Goal: Find specific page/section: Find specific page/section

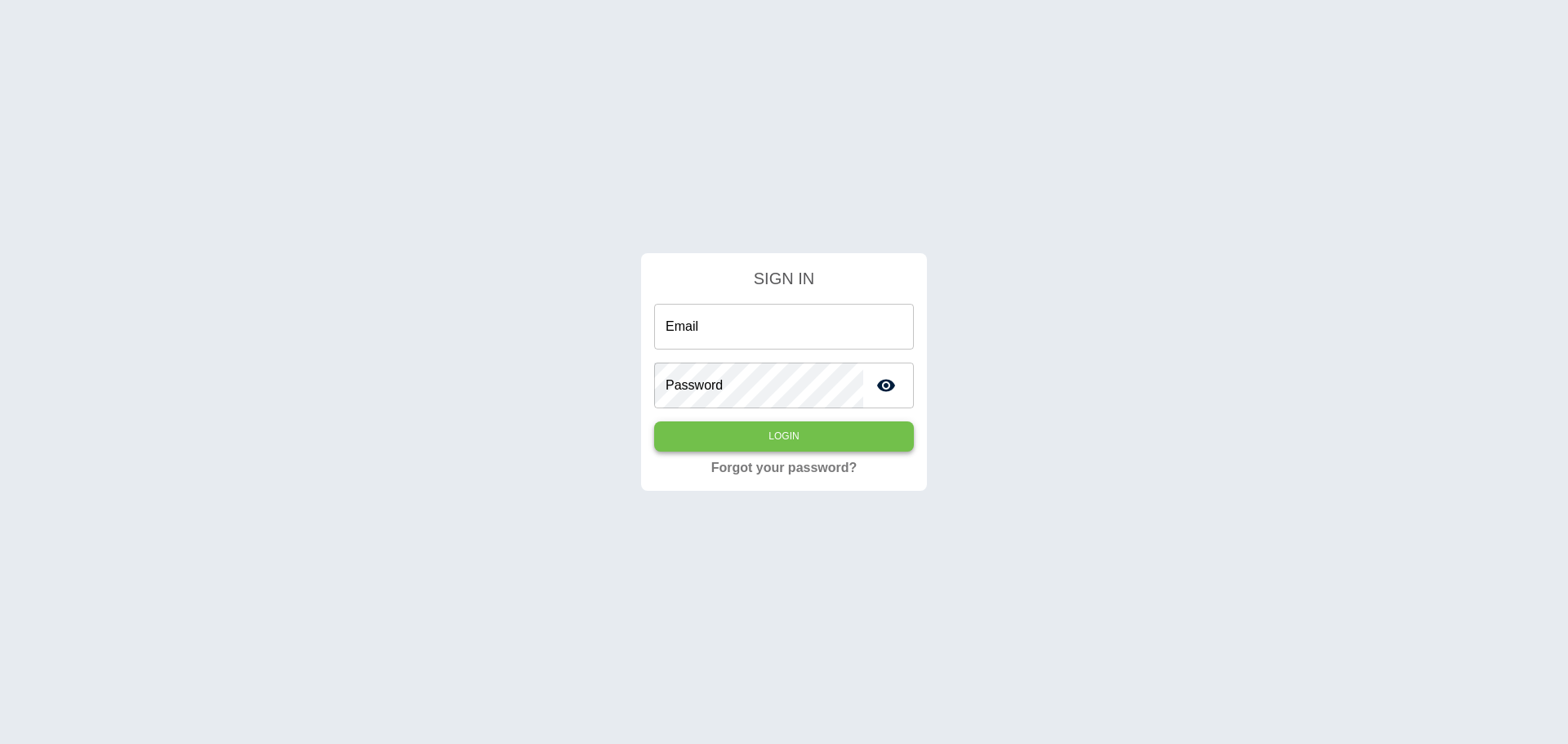
type input "**********"
click at [758, 433] on button "Login" at bounding box center [784, 436] width 259 height 30
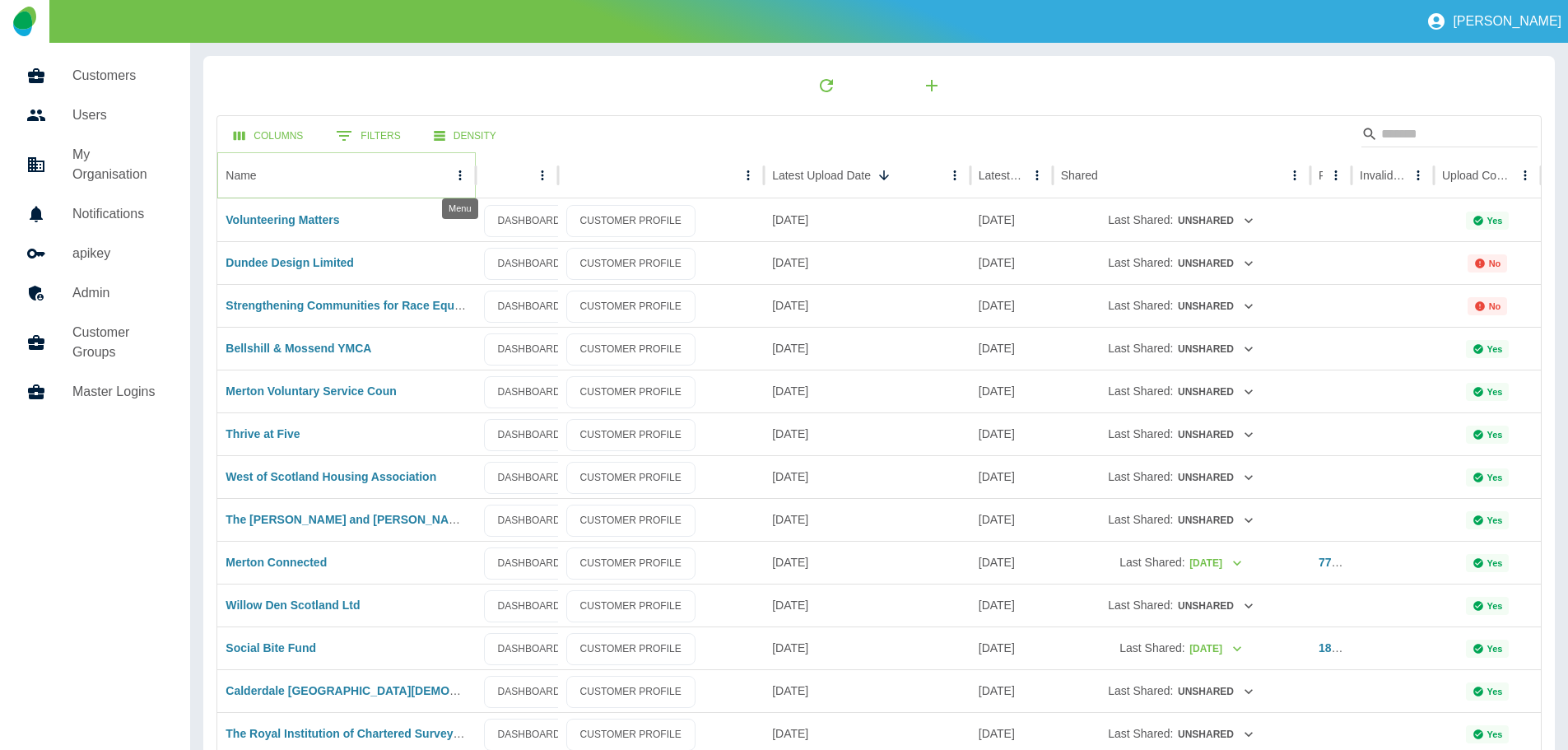
click at [460, 173] on icon "Name column menu" at bounding box center [461, 175] width 15 height 15
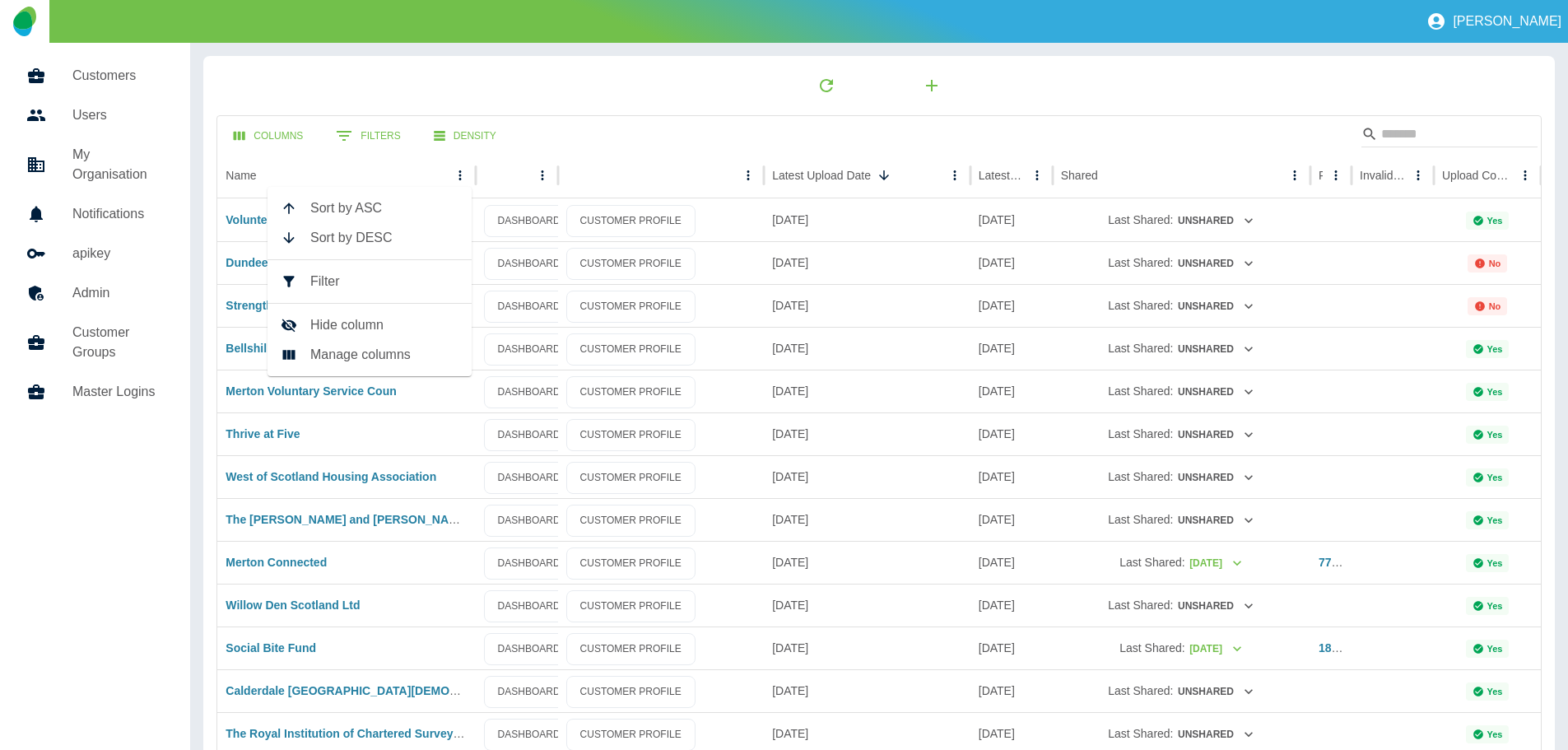
click at [358, 197] on li "Sort by ASC" at bounding box center [370, 208] width 205 height 29
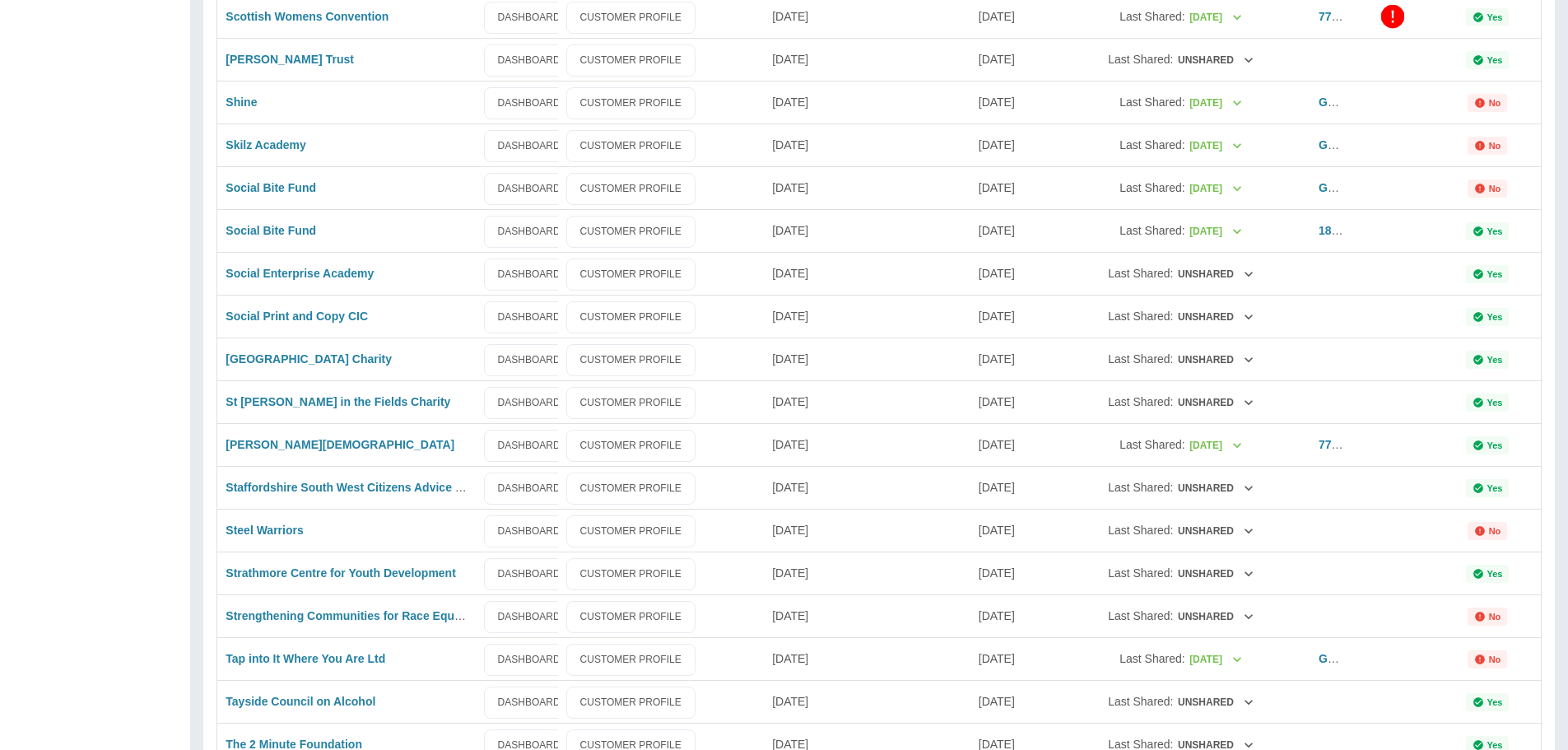
scroll to position [3802, 0]
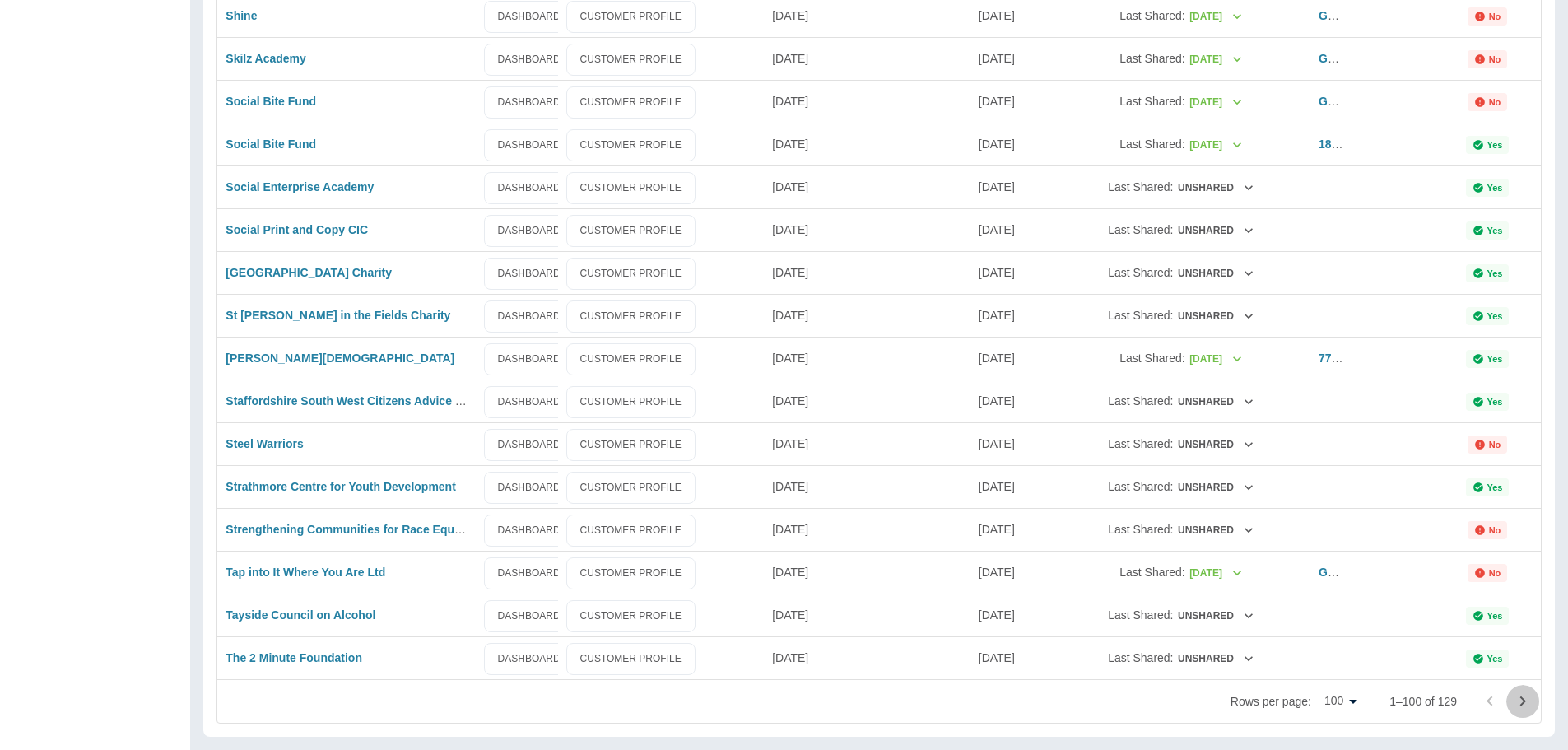
click at [1521, 701] on icon "Go to next page" at bounding box center [1523, 702] width 20 height 20
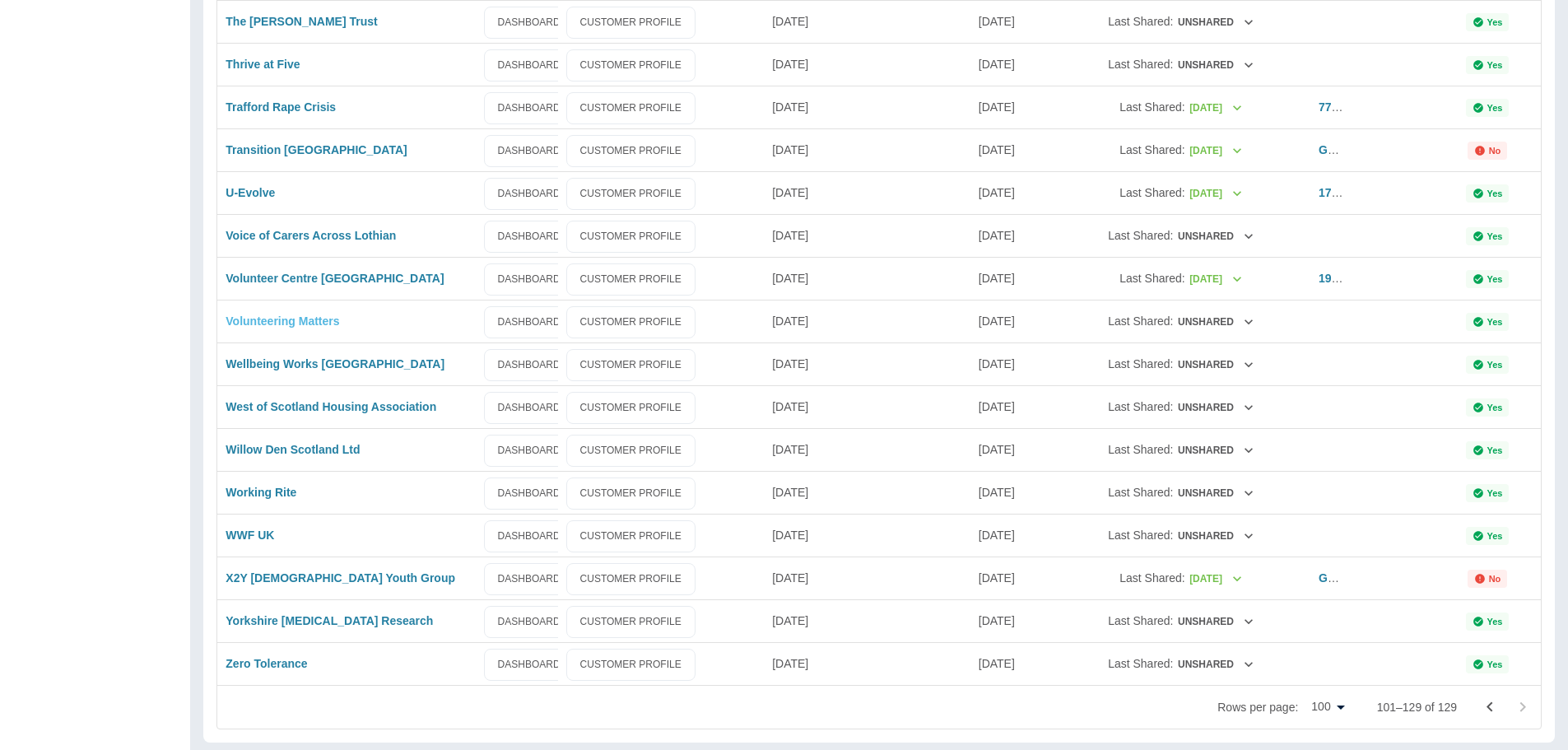
scroll to position [761, 0]
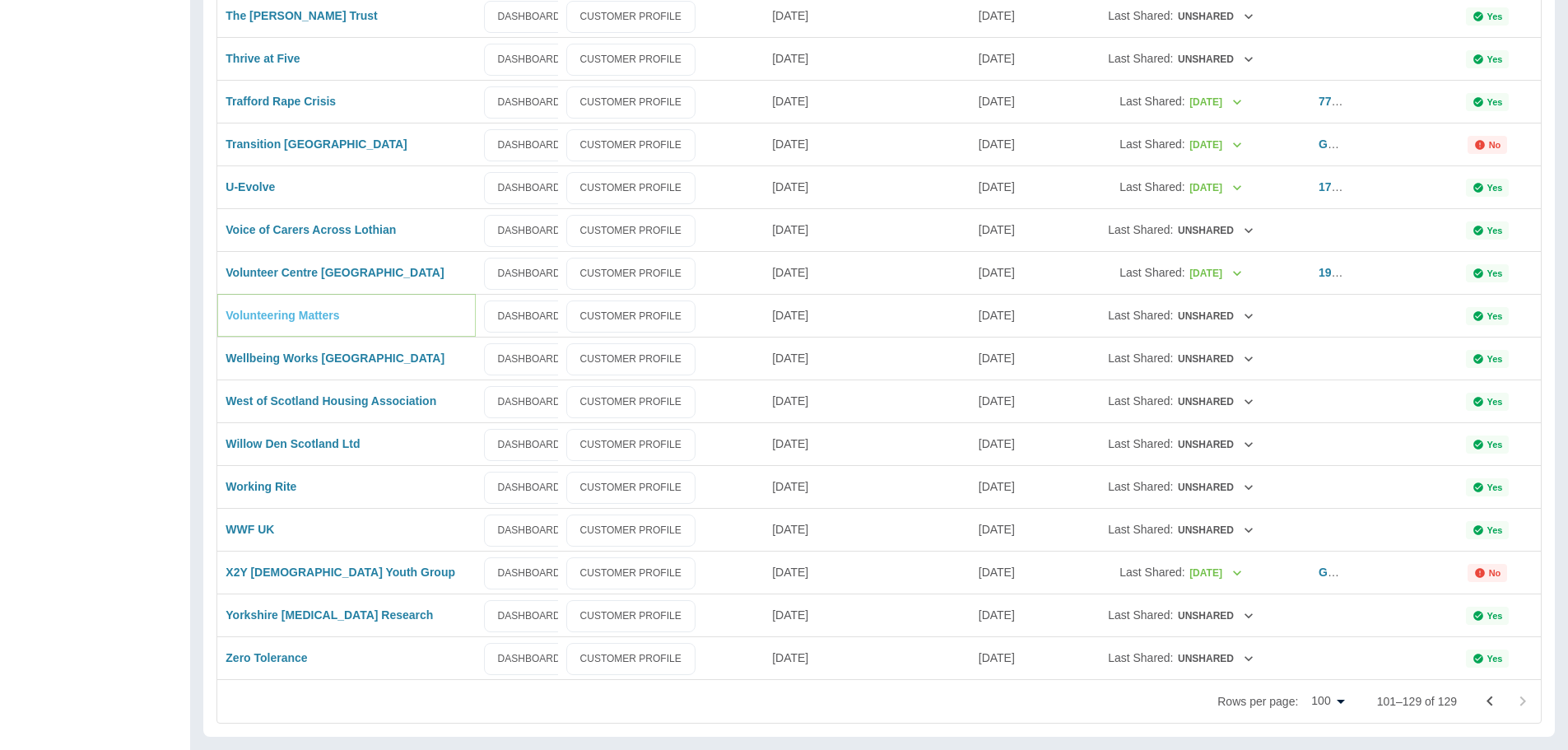
click at [284, 313] on link "Volunteering Matters" at bounding box center [283, 315] width 114 height 13
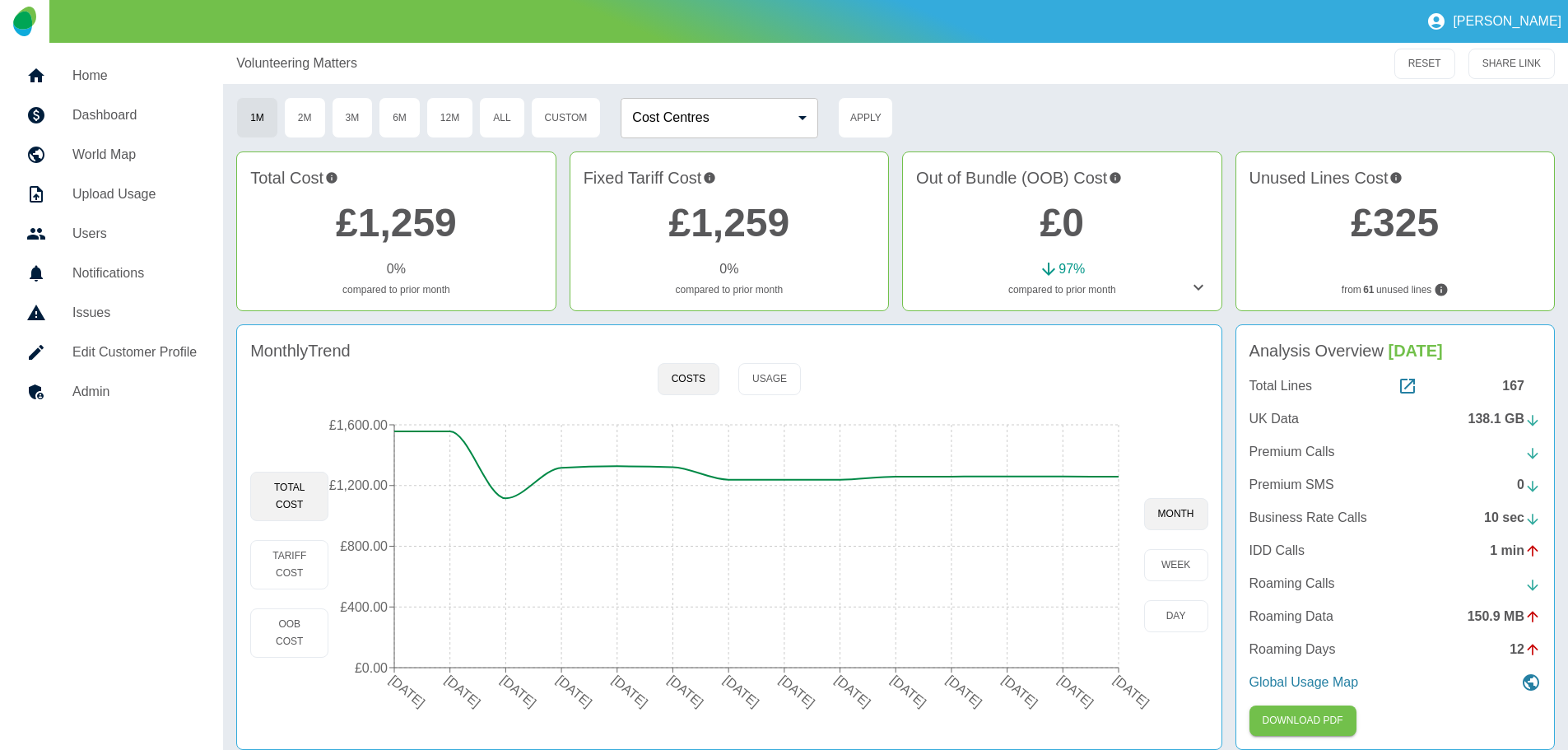
scroll to position [16, 0]
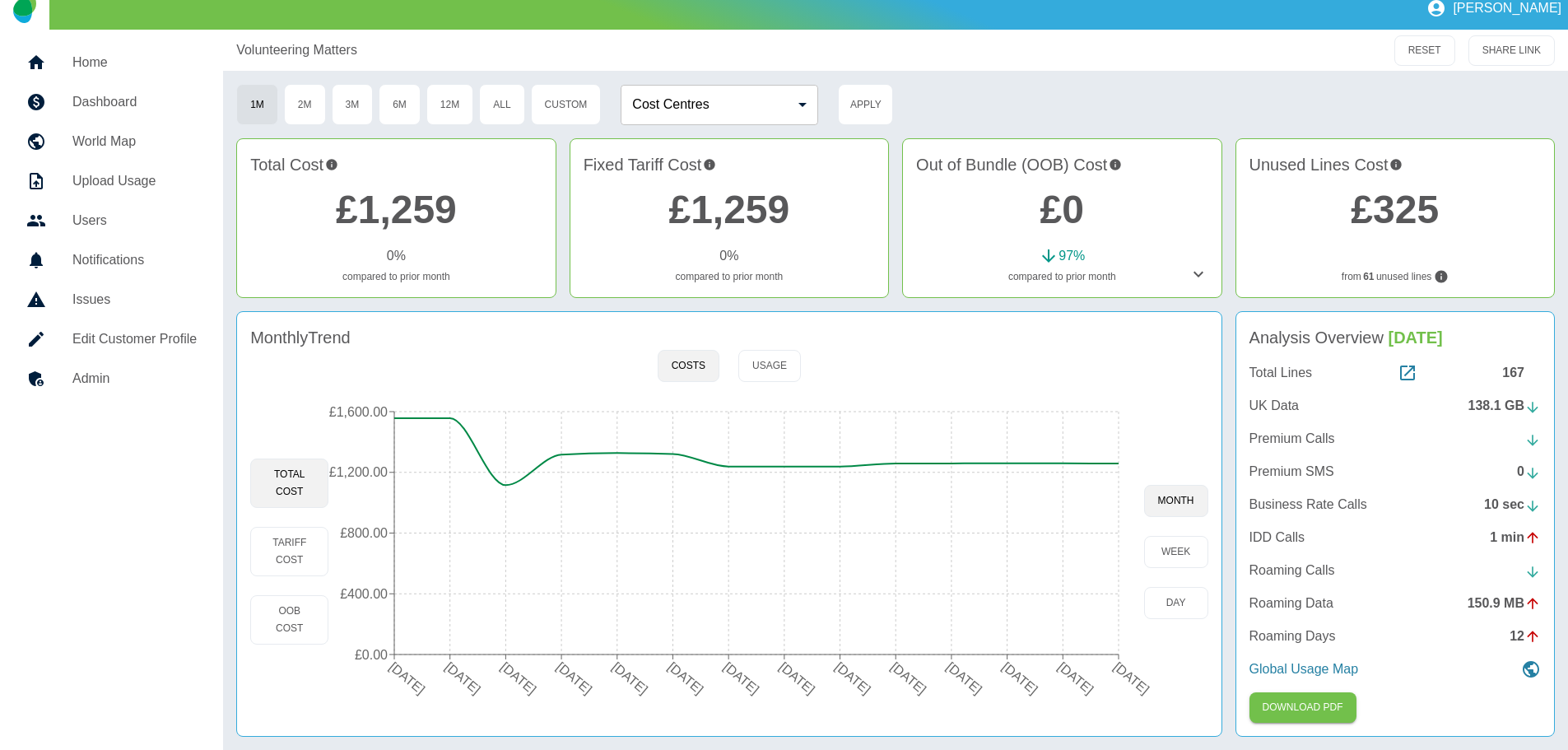
click at [1389, 205] on link "£325" at bounding box center [1395, 210] width 88 height 44
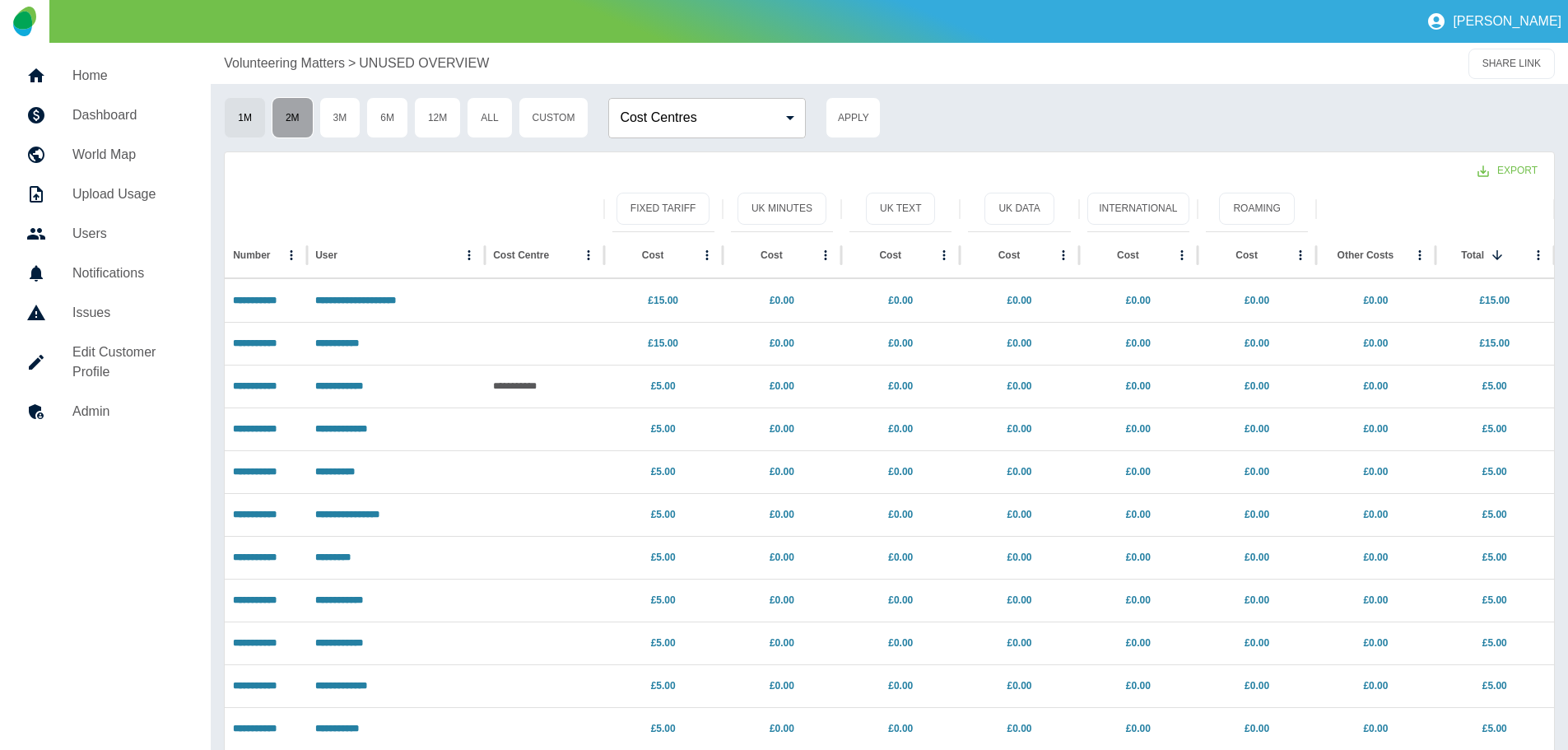
click at [293, 114] on button "2M" at bounding box center [293, 118] width 42 height 41
click at [243, 115] on button "1M" at bounding box center [245, 118] width 42 height 41
click at [440, 107] on button "12M" at bounding box center [437, 118] width 47 height 41
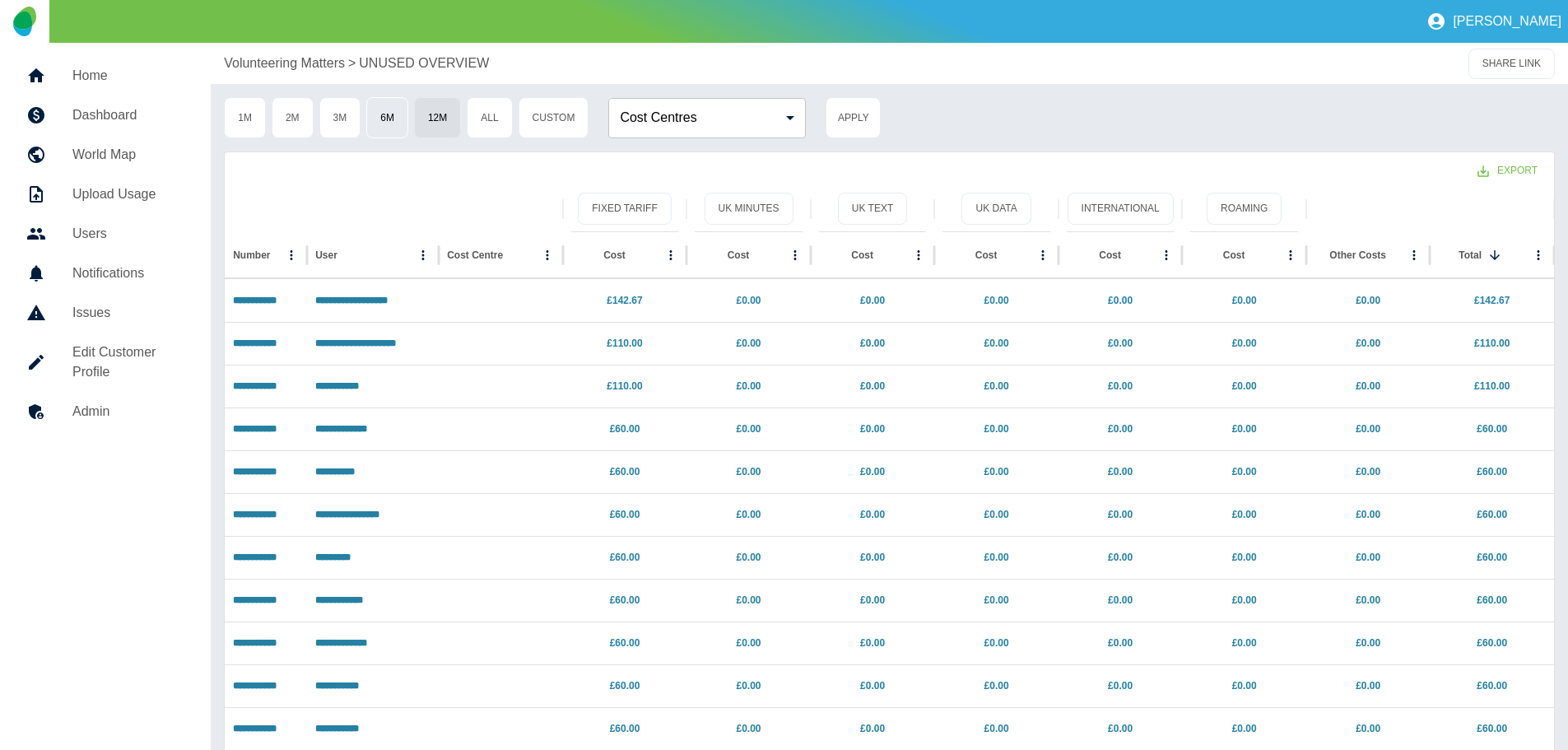
click at [388, 108] on button "6M" at bounding box center [387, 118] width 42 height 41
click at [438, 110] on button "12M" at bounding box center [437, 118] width 47 height 41
click at [94, 73] on h5 "Home" at bounding box center [128, 76] width 112 height 20
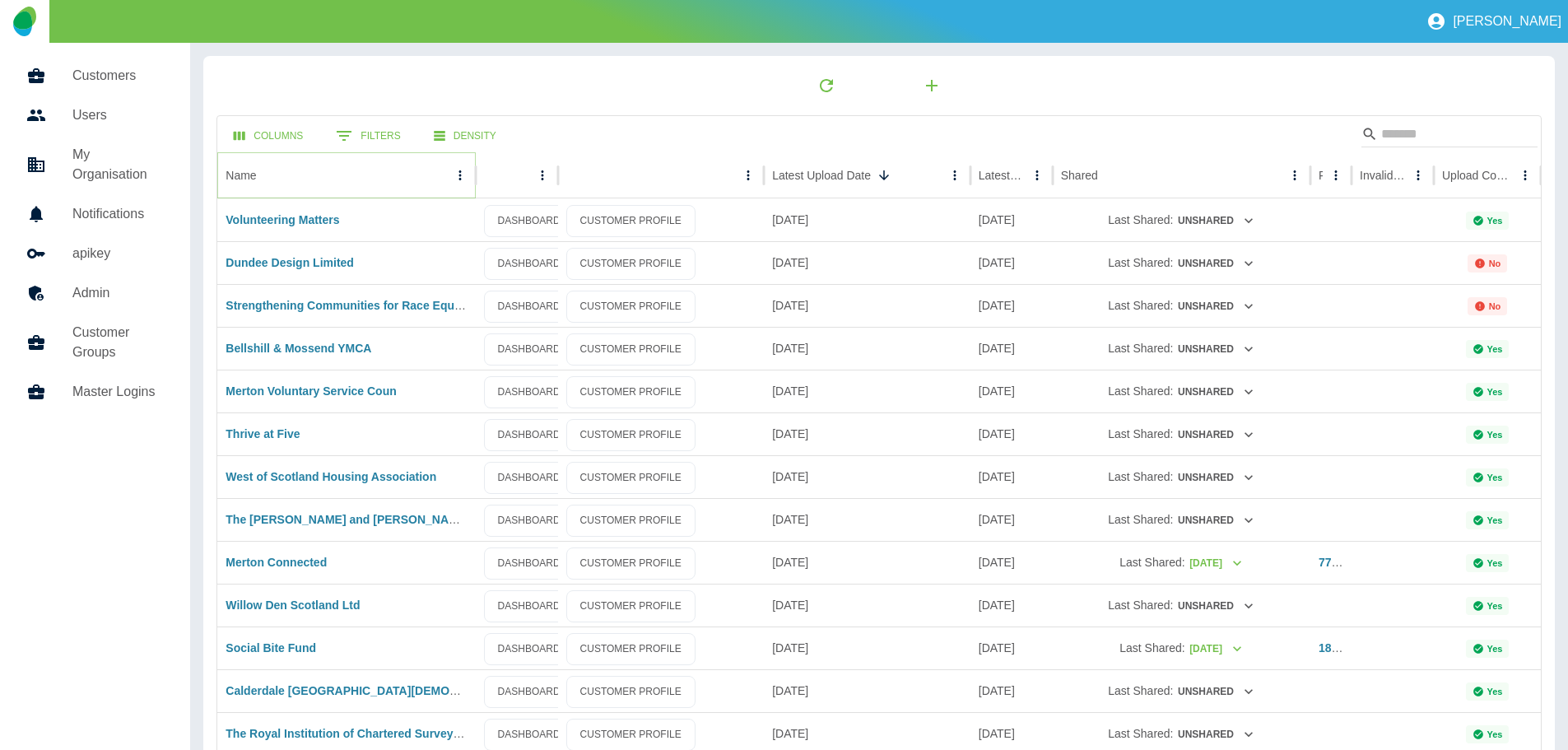
click at [454, 173] on icon "Name column menu" at bounding box center [461, 175] width 15 height 15
click at [354, 207] on span "Sort by ASC" at bounding box center [384, 208] width 149 height 20
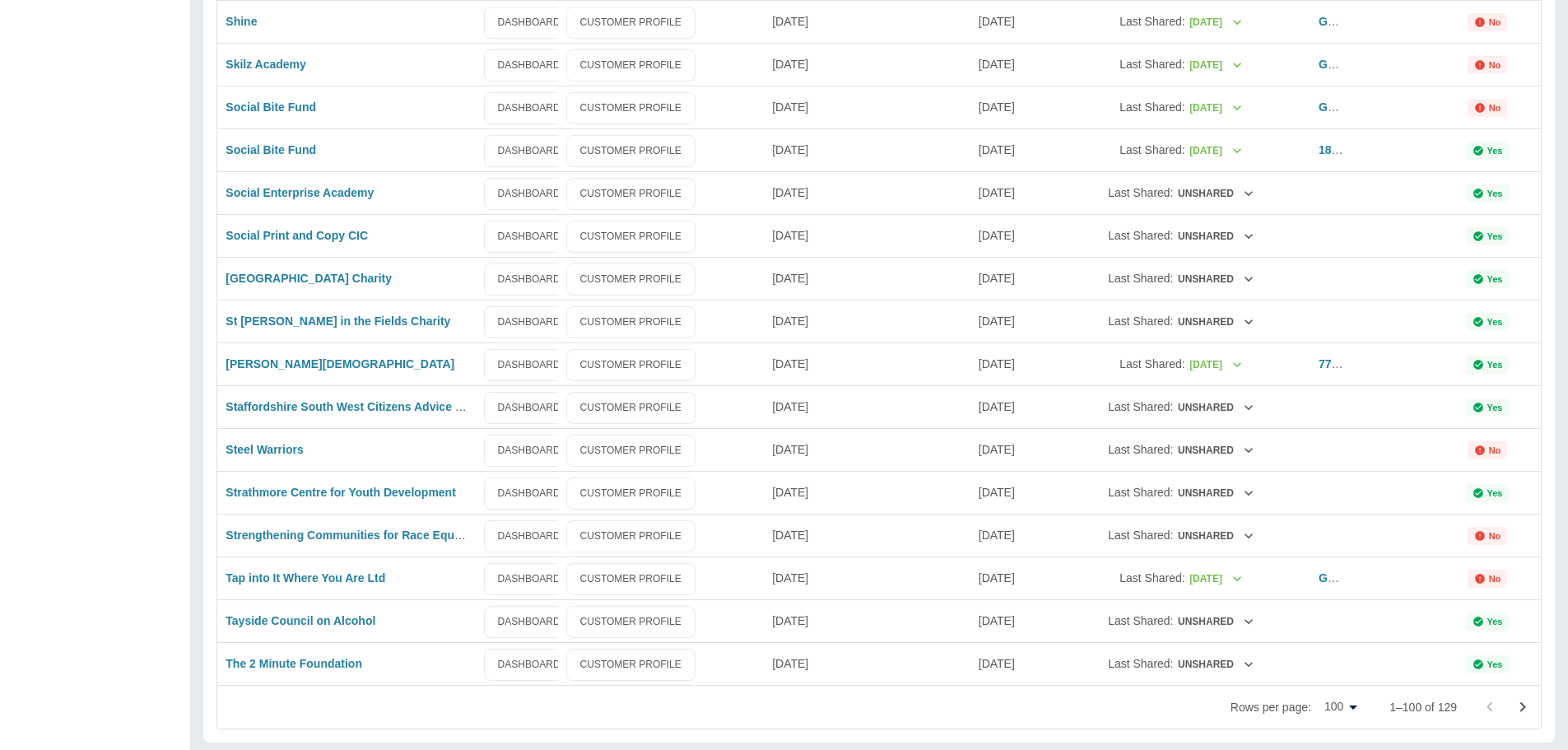
scroll to position [3802, 0]
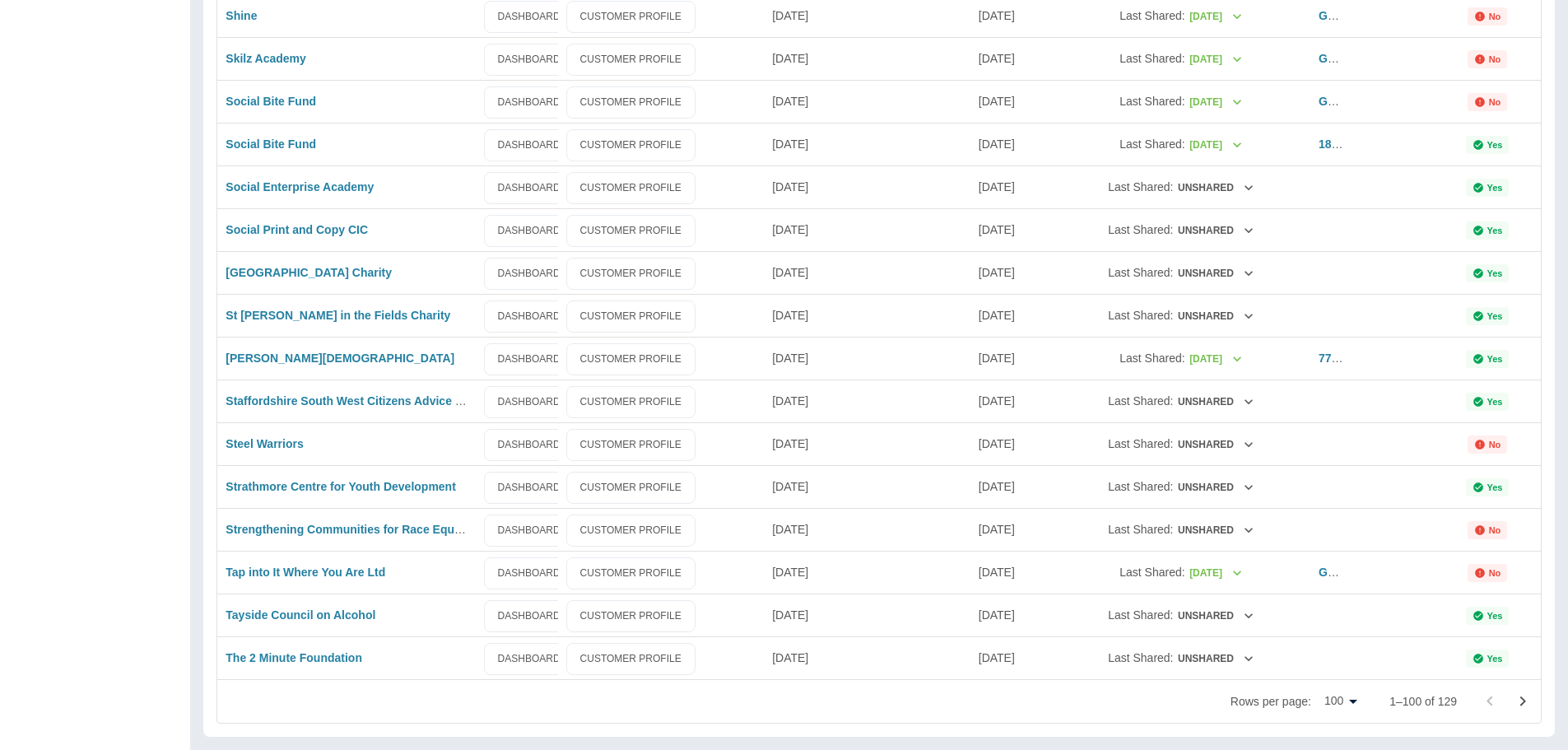
click at [1521, 698] on icon "Go to next page" at bounding box center [1523, 701] width 6 height 10
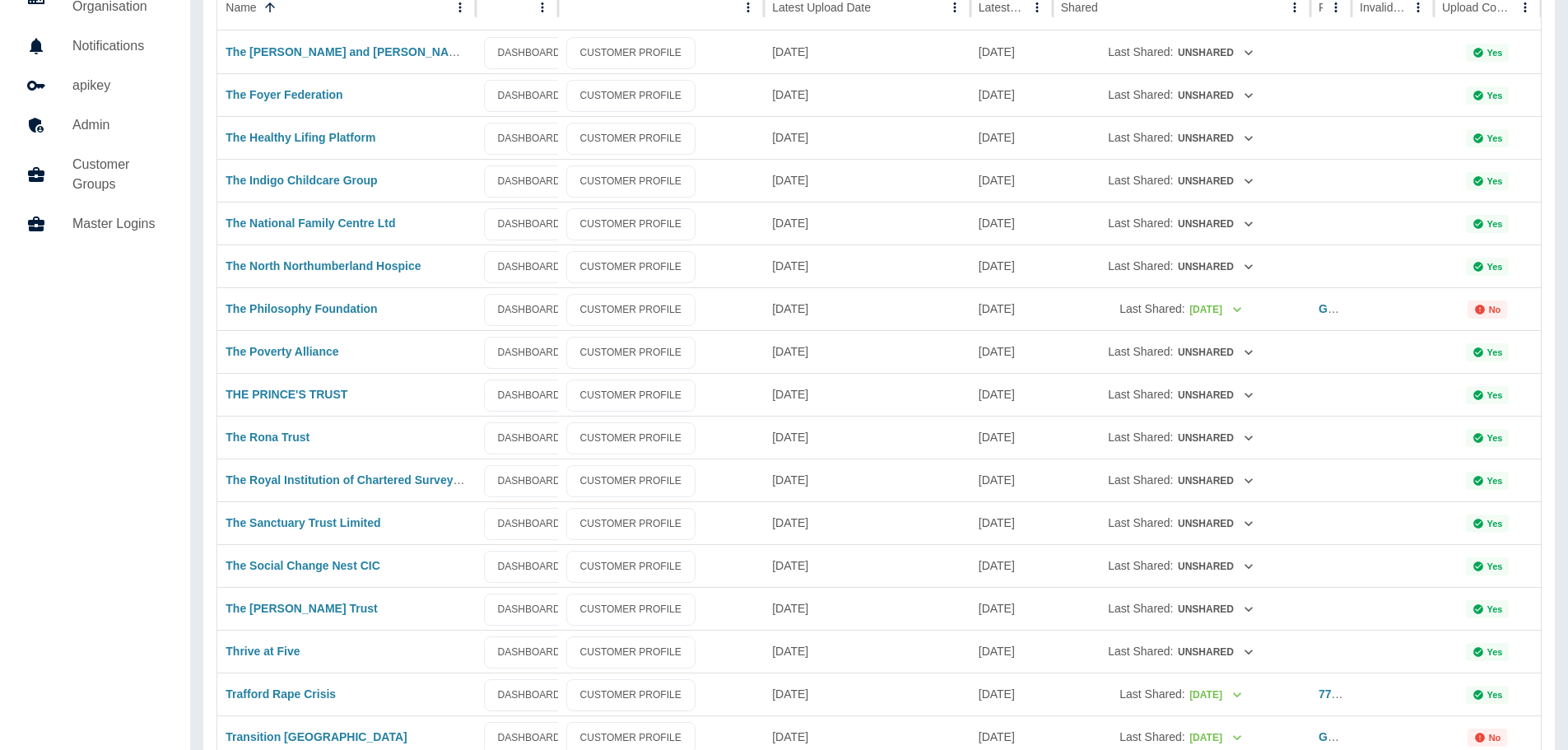
scroll to position [0, 0]
